Goal: Task Accomplishment & Management: Manage account settings

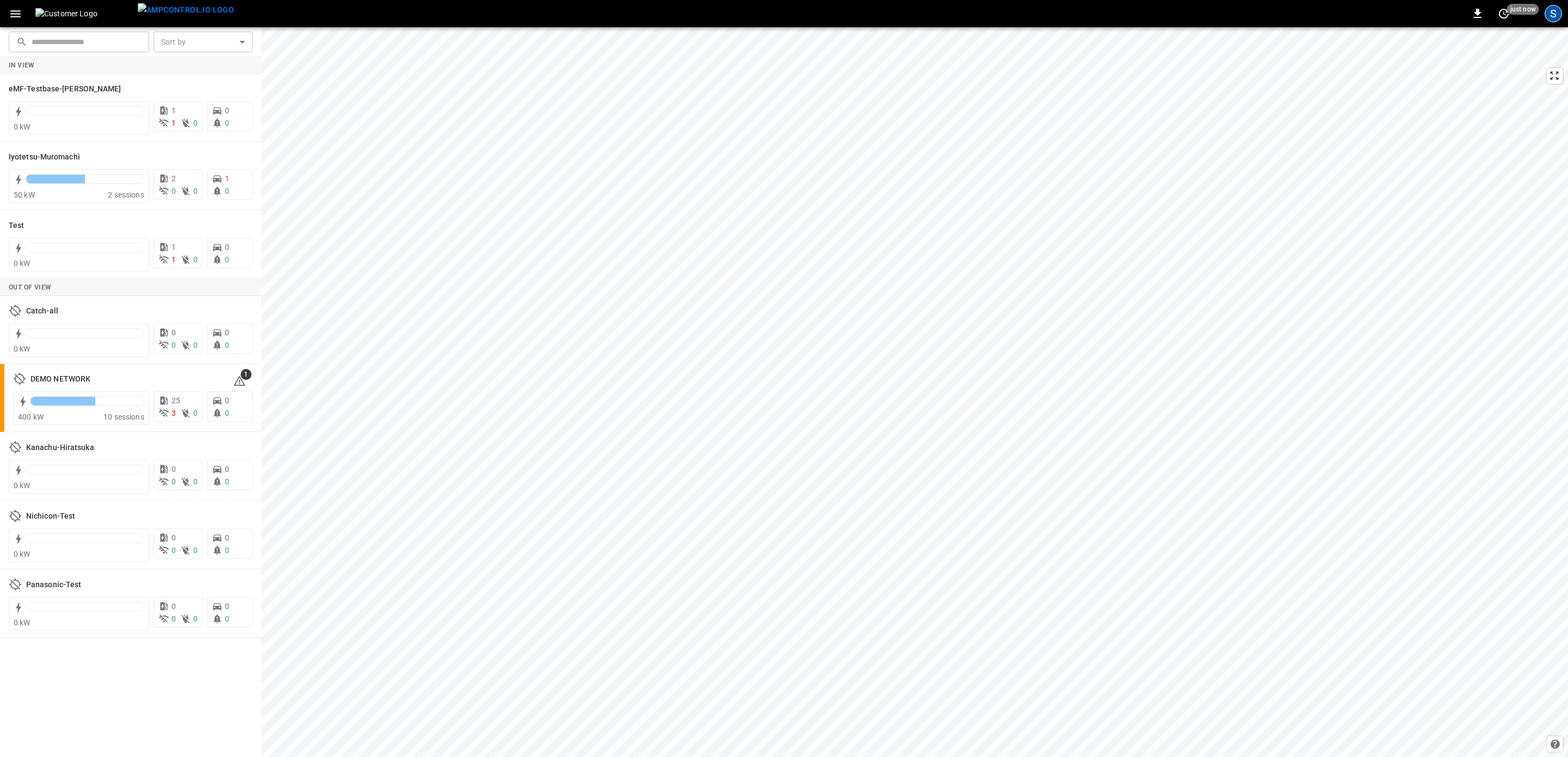
click at [1553, 19] on div "S" at bounding box center [1553, 13] width 17 height 17
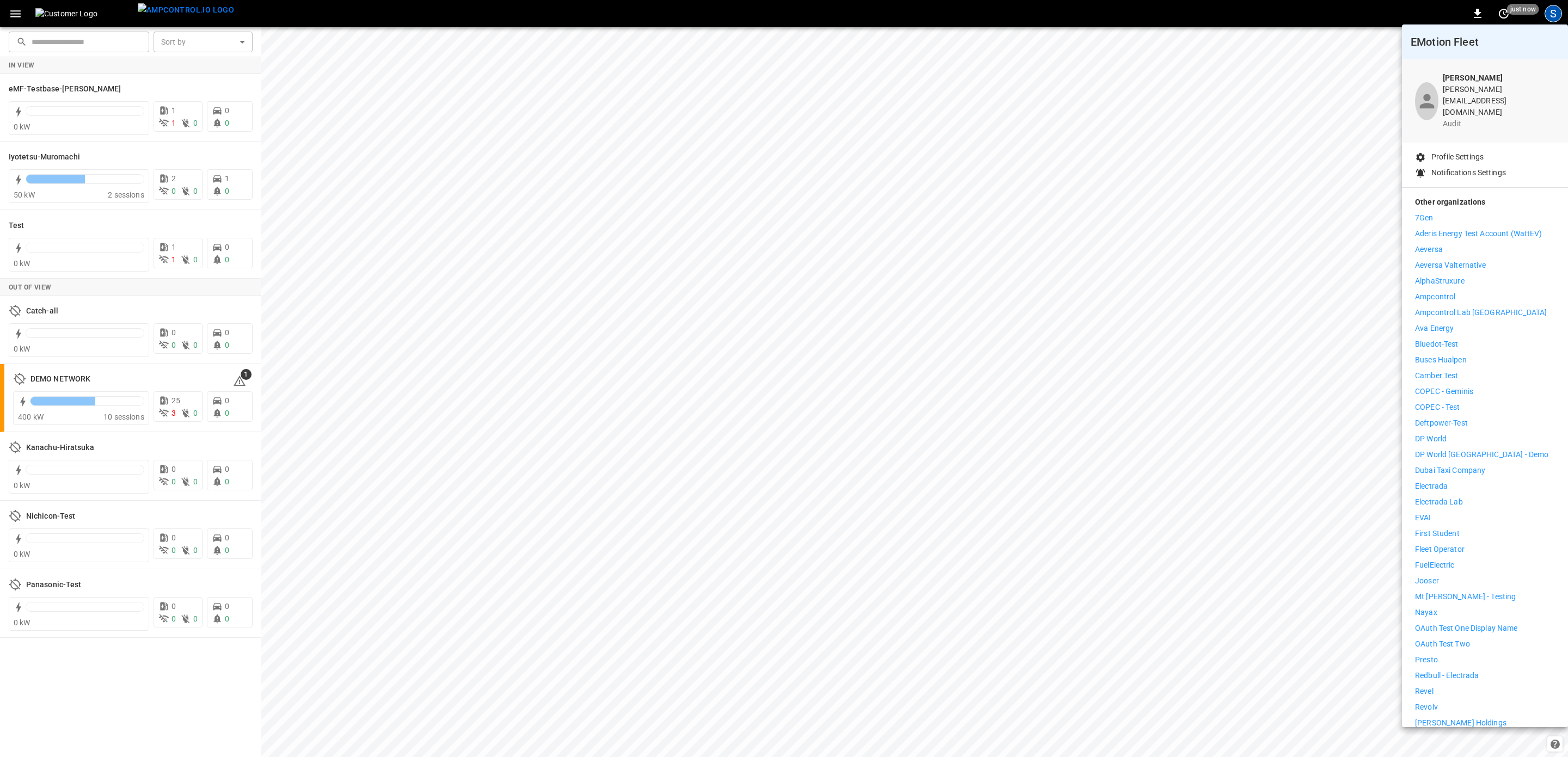
scroll to position [90, 0]
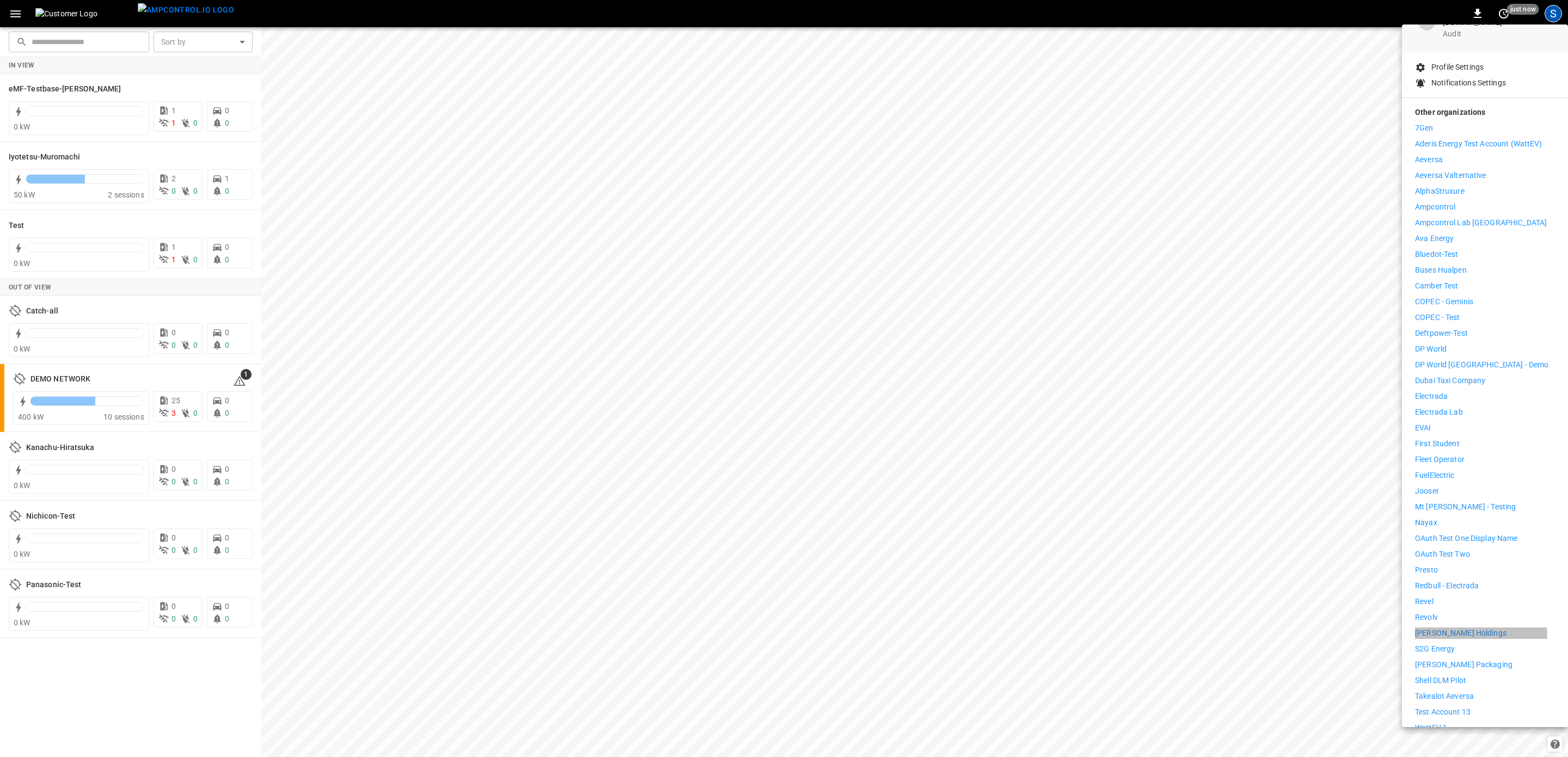
click at [1455, 628] on p "Reyes Holdings" at bounding box center [1461, 634] width 91 height 11
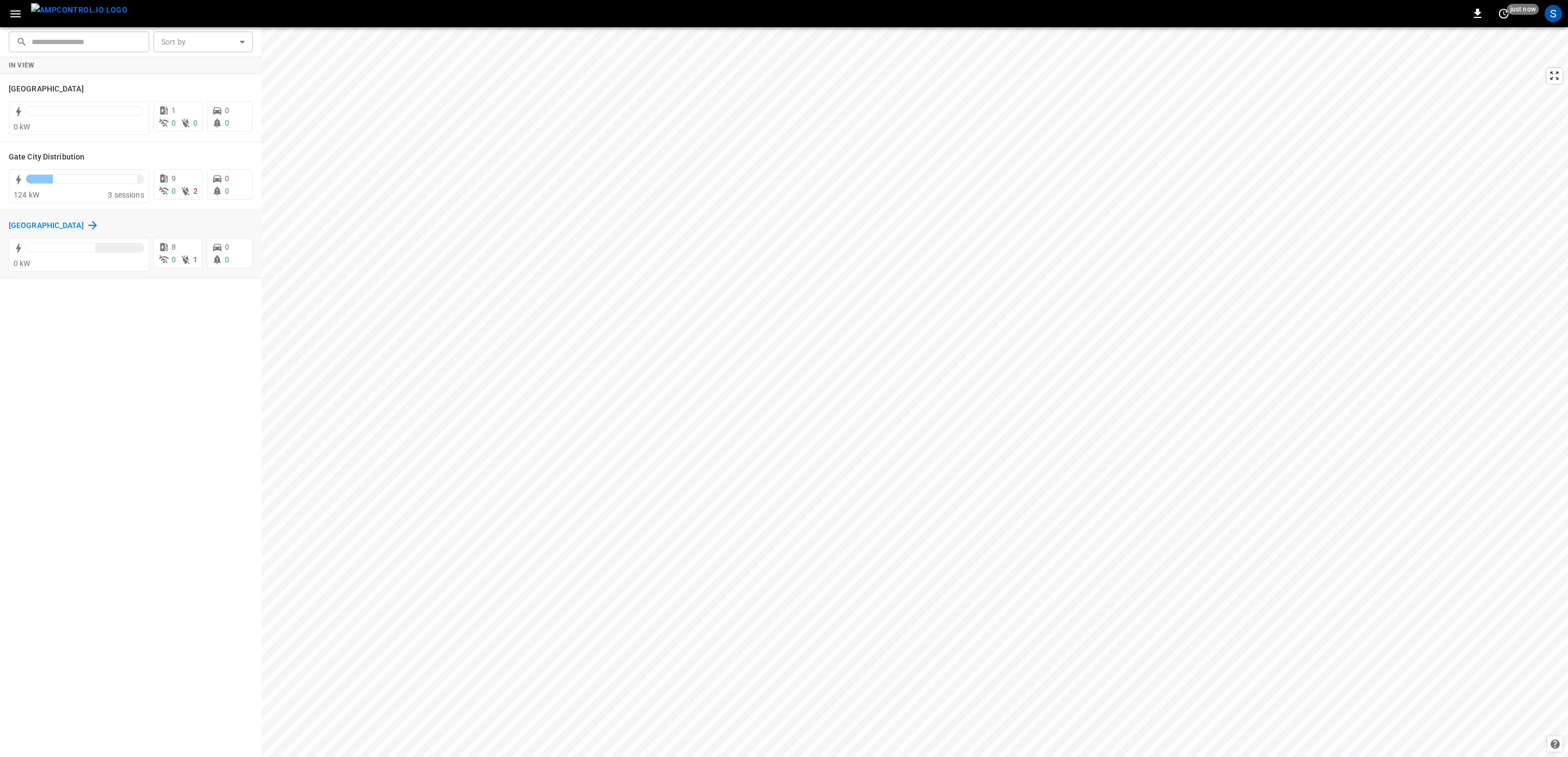
click at [47, 229] on h6 "[GEOGRAPHIC_DATA]" at bounding box center [46, 226] width 75 height 12
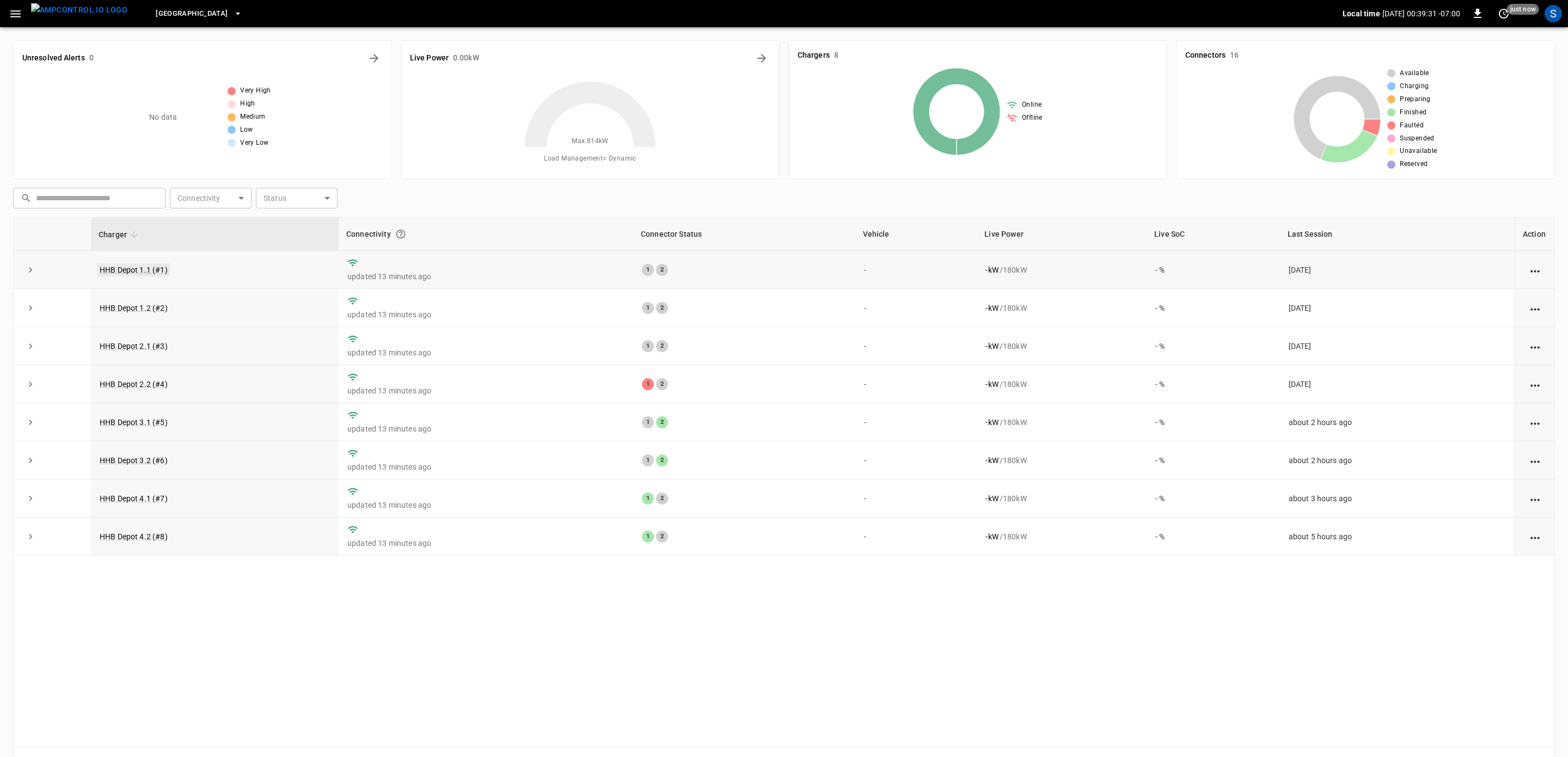
click at [114, 270] on link "HHB Depot 1.1 (#1)" at bounding box center [134, 270] width 72 height 13
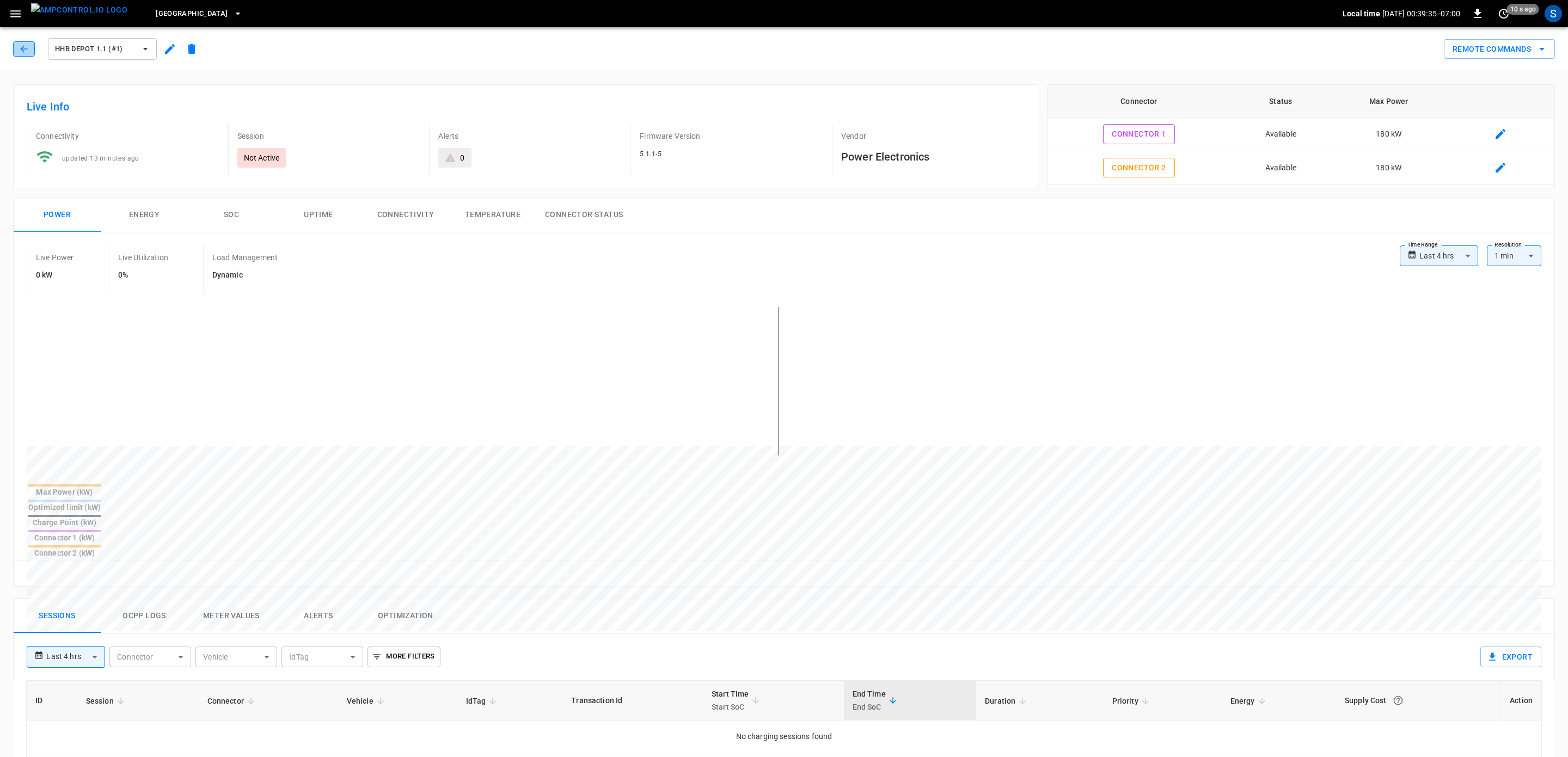
click at [31, 47] on button "button" at bounding box center [24, 49] width 22 height 15
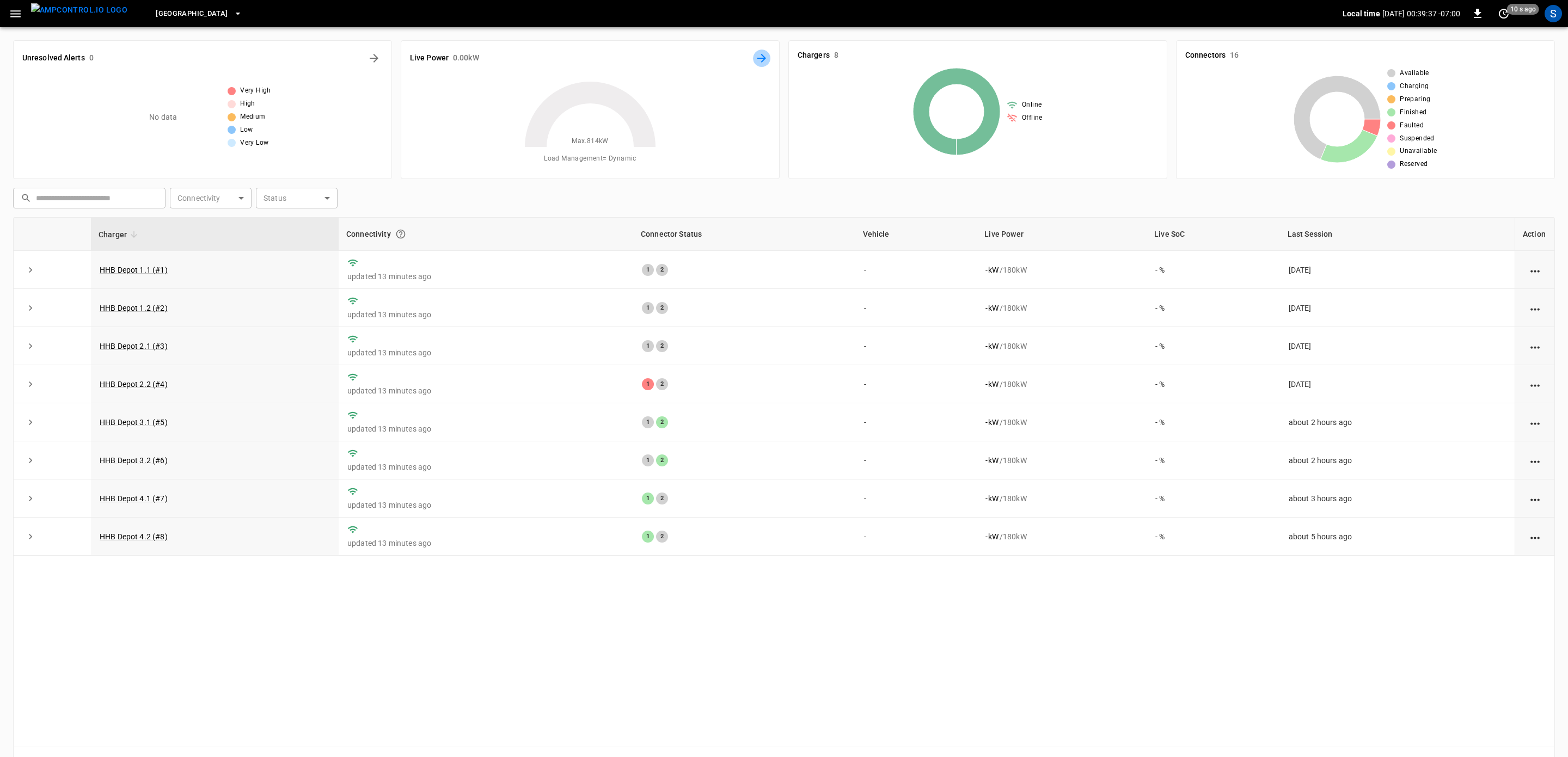
click at [758, 60] on icon "Energy Overview" at bounding box center [762, 58] width 13 height 13
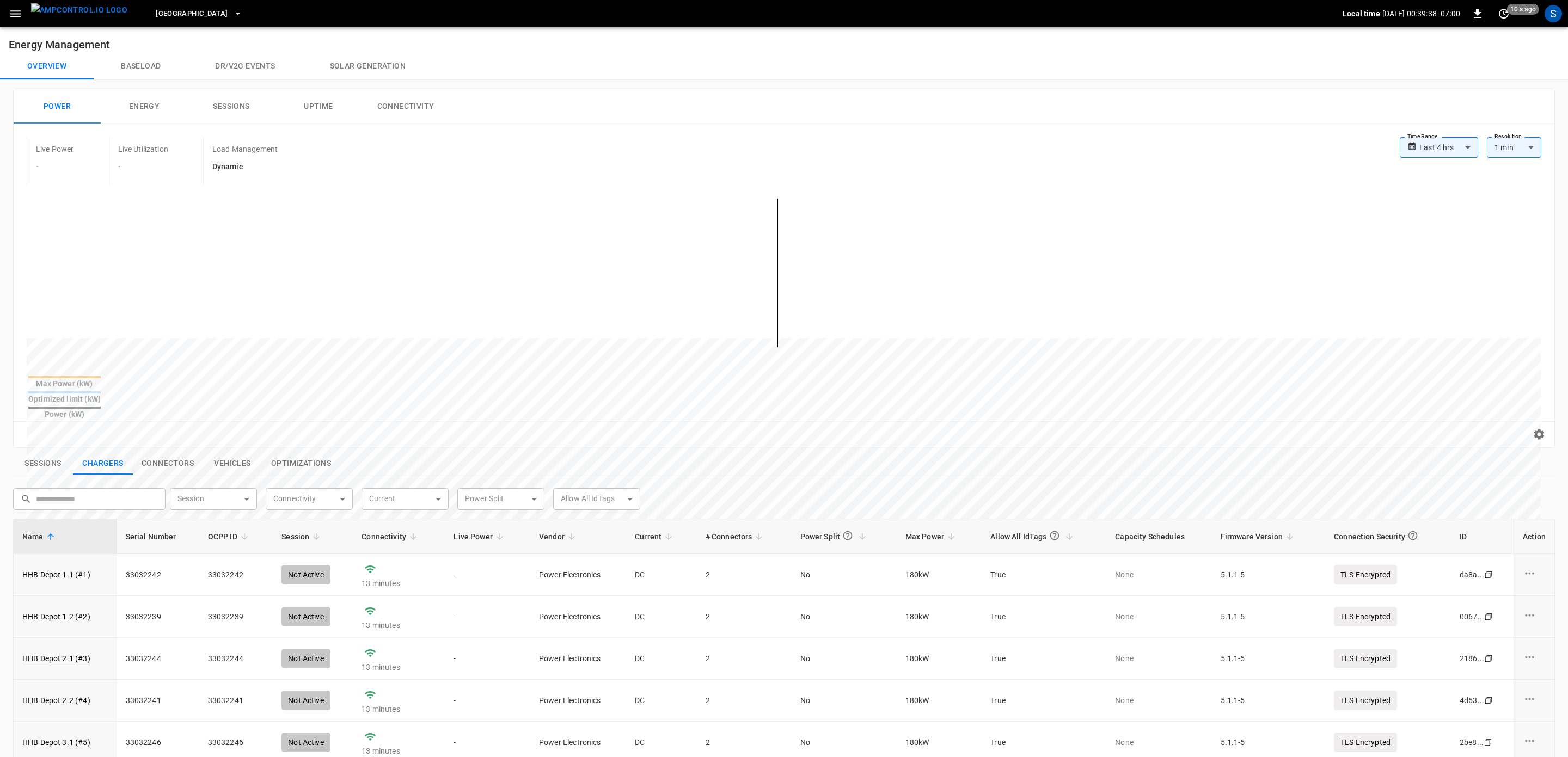
click at [384, 103] on button "Connectivity" at bounding box center [406, 106] width 87 height 35
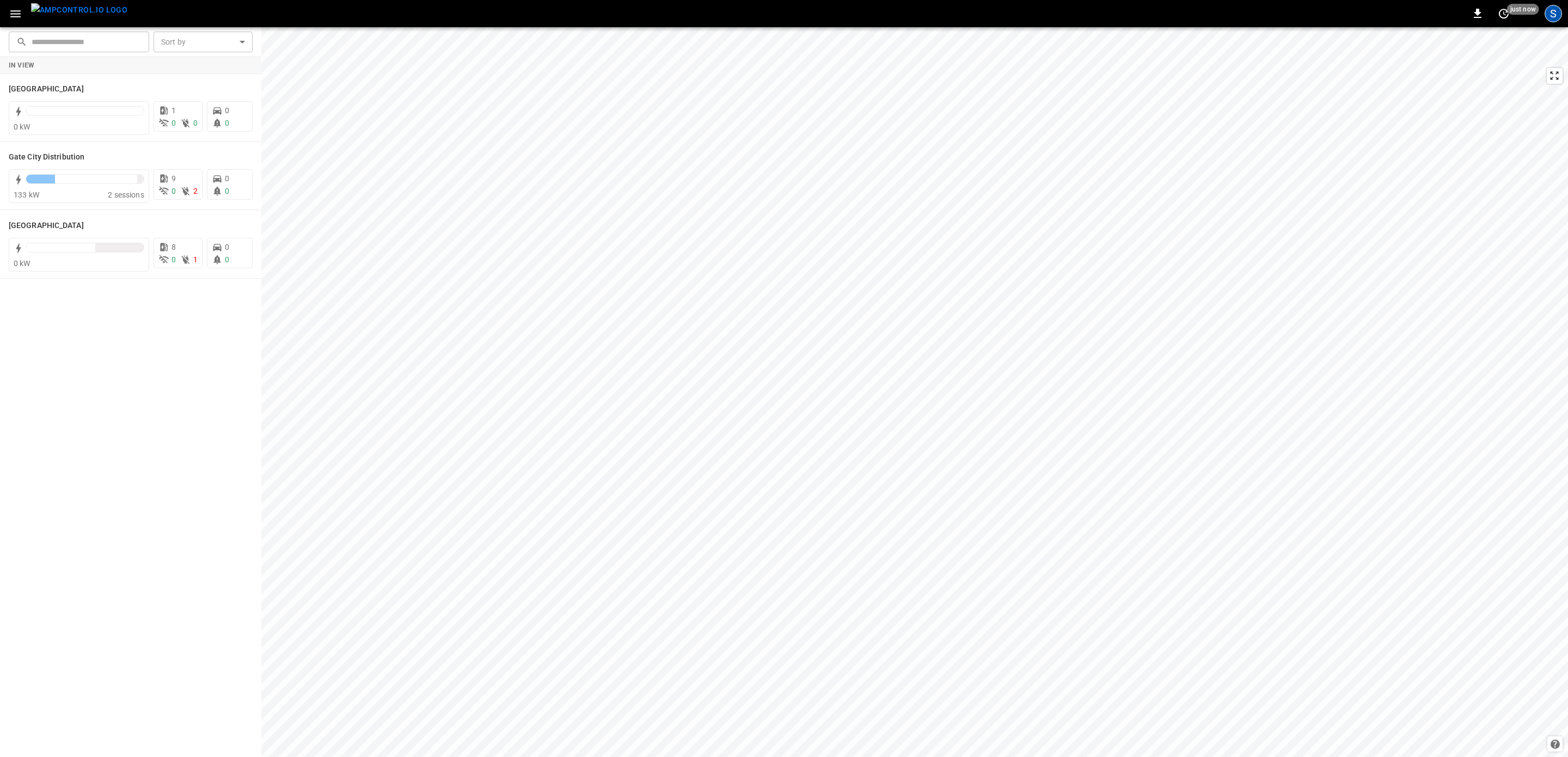
click at [1548, 12] on div "S" at bounding box center [1553, 13] width 17 height 17
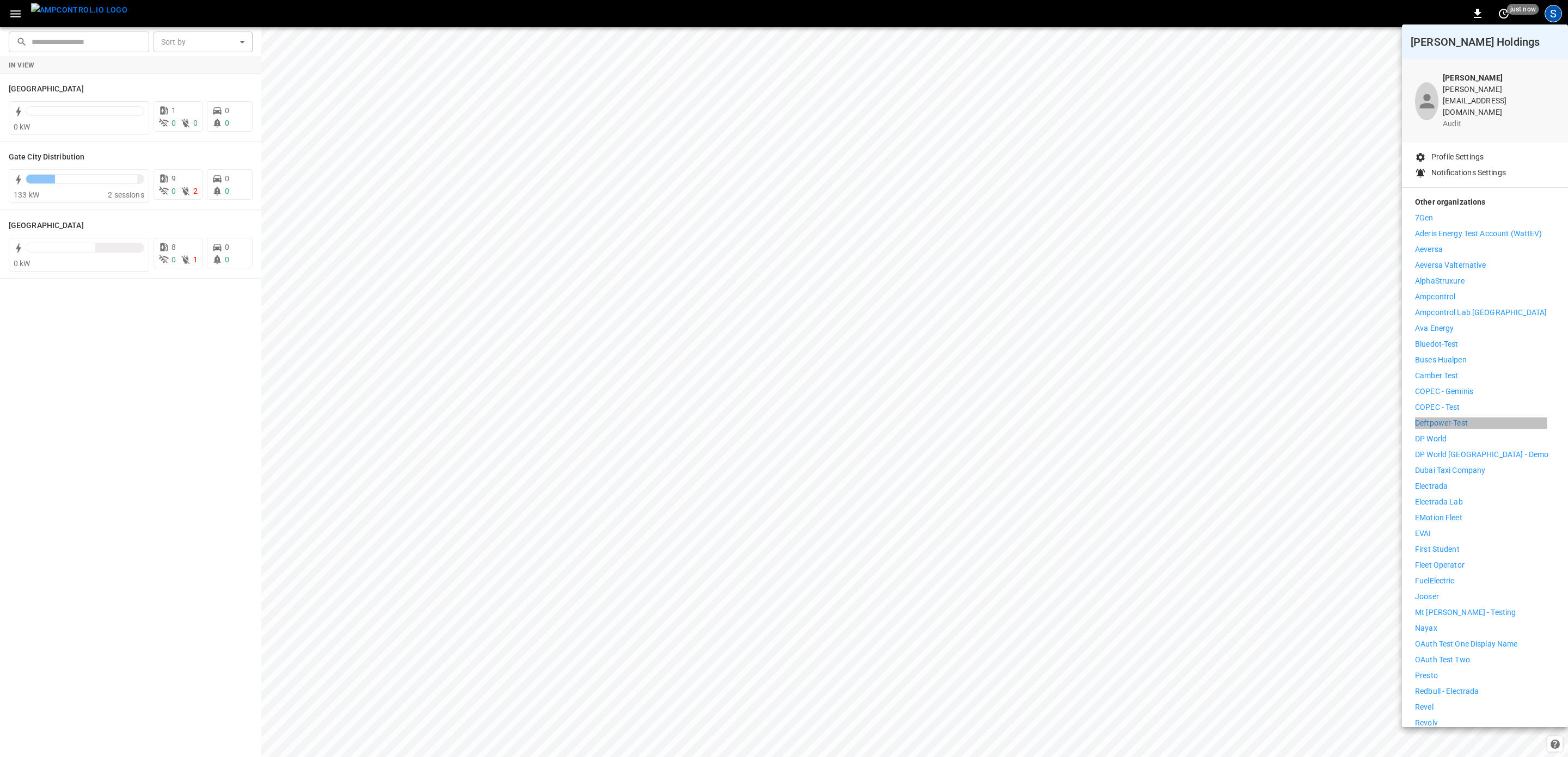
click at [1460, 418] on p "Deftpower-Test" at bounding box center [1442, 424] width 53 height 11
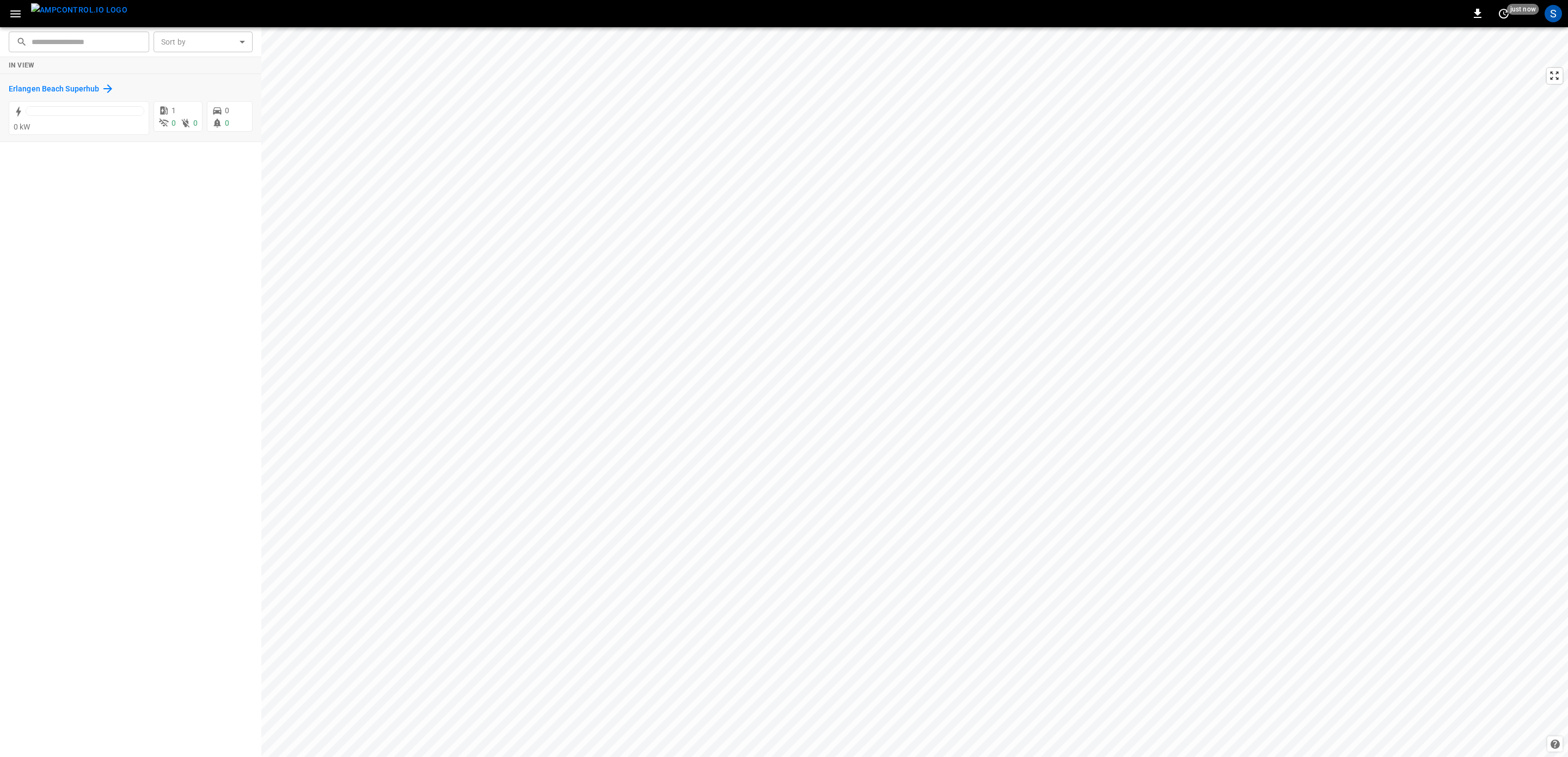
click at [86, 92] on h6 "Erlangen Beach Superhub" at bounding box center [53, 89] width 90 height 12
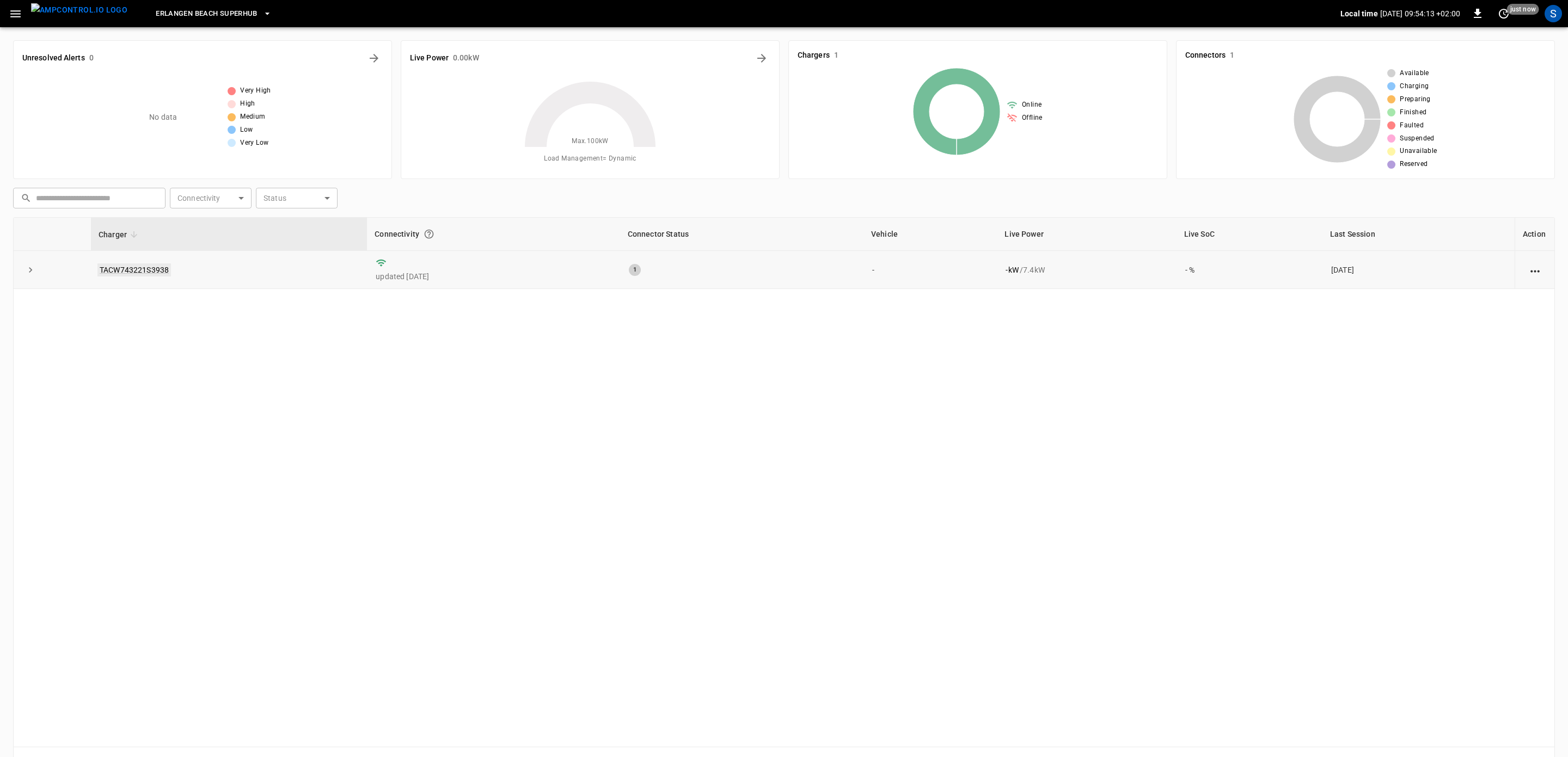
click at [141, 270] on link "TACW743221S3938" at bounding box center [134, 270] width 73 height 13
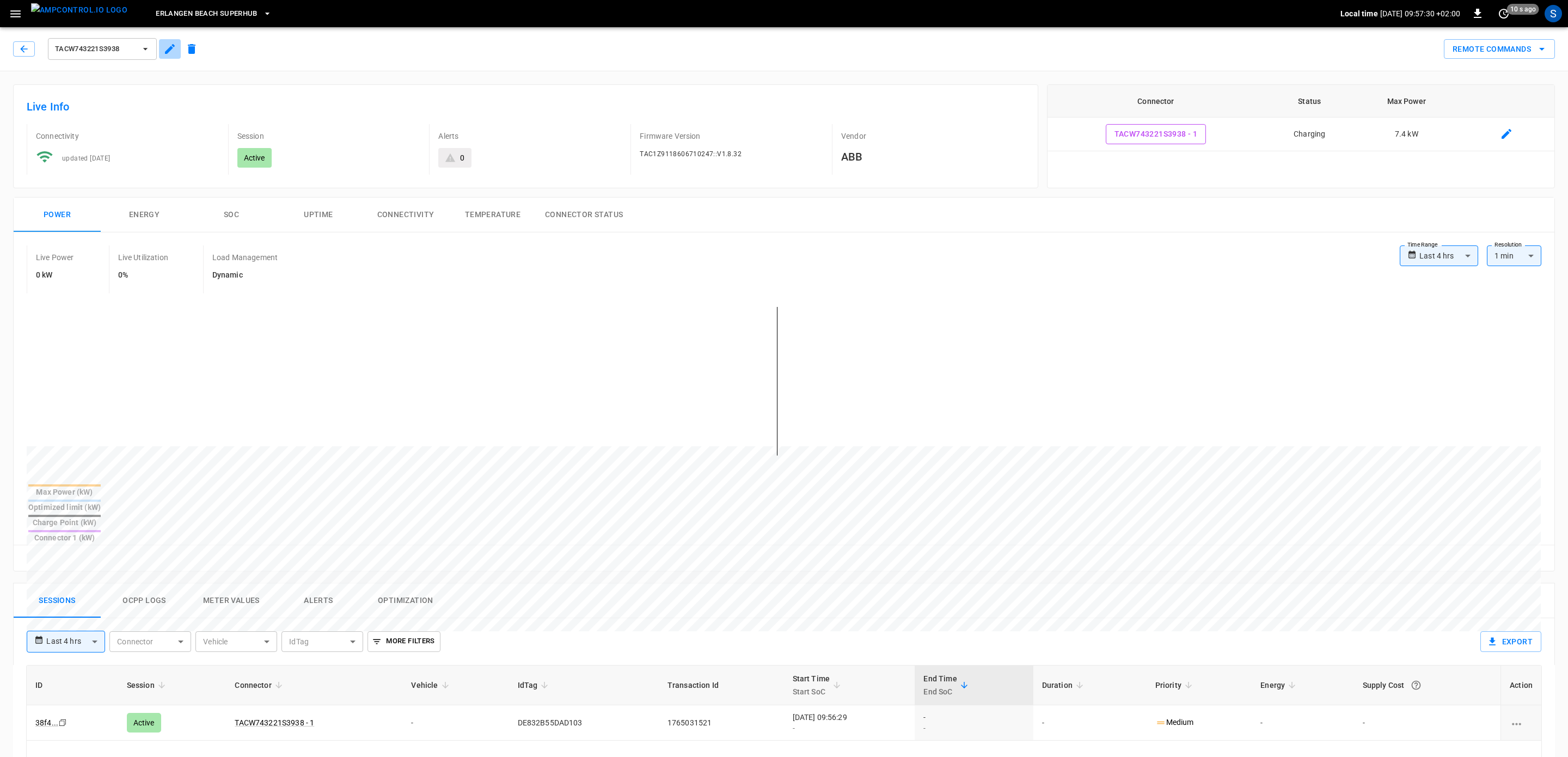
click at [168, 48] on icon "button" at bounding box center [170, 49] width 13 height 13
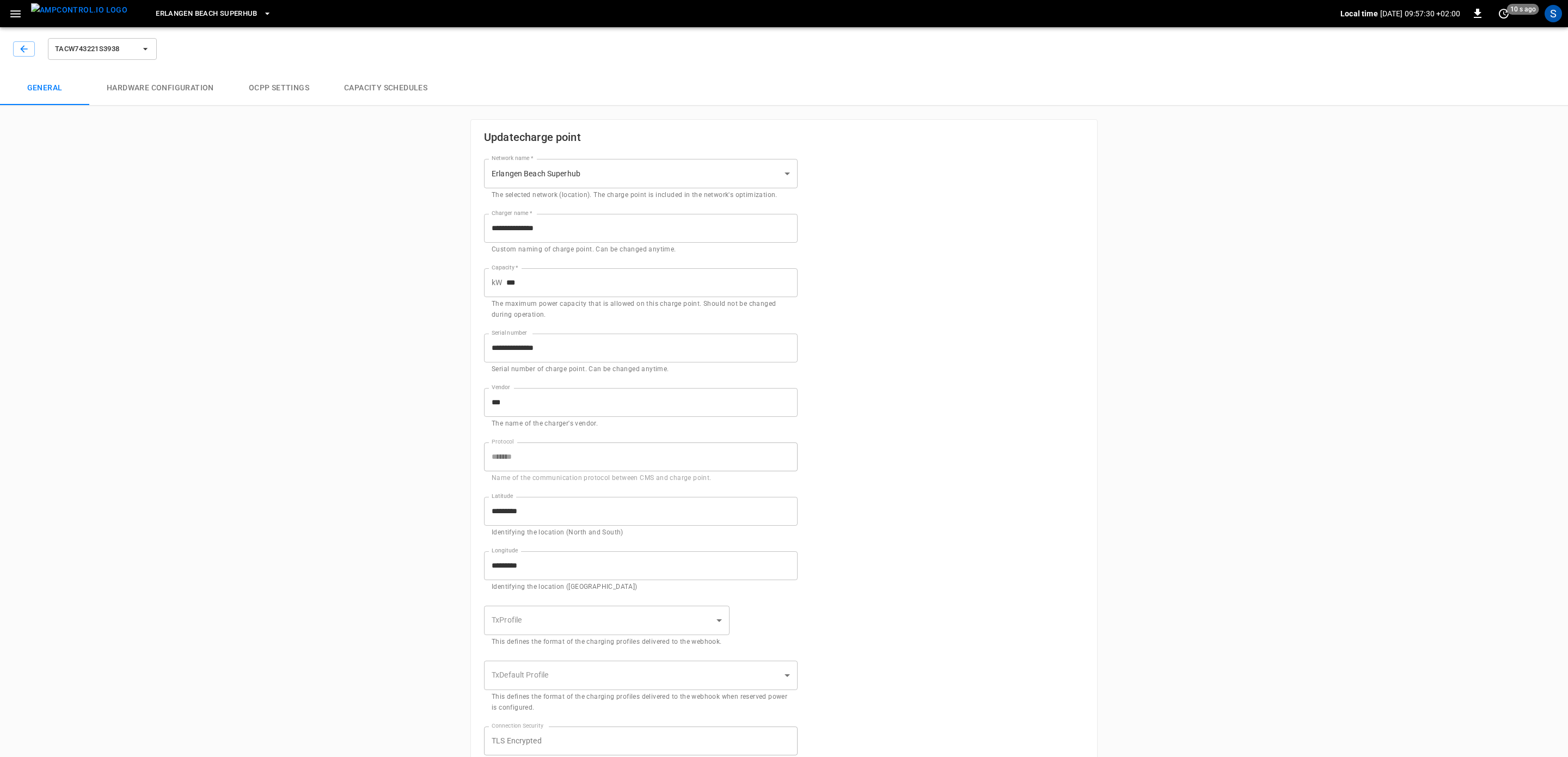
type input "**********"
